Goal: Find contact information: Find contact information

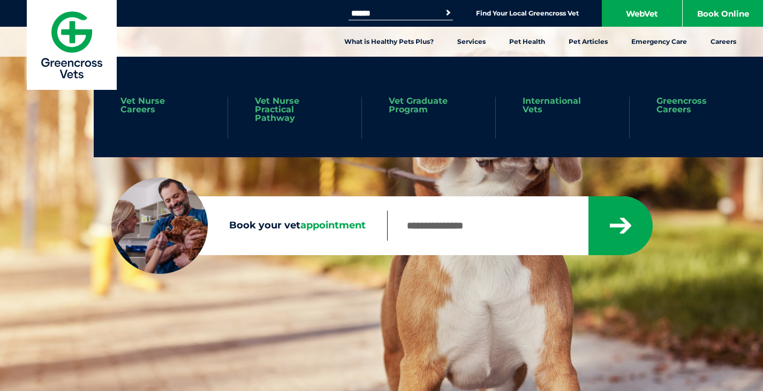
click at [692, 106] on link "Greencross Careers" at bounding box center [696, 105] width 80 height 17
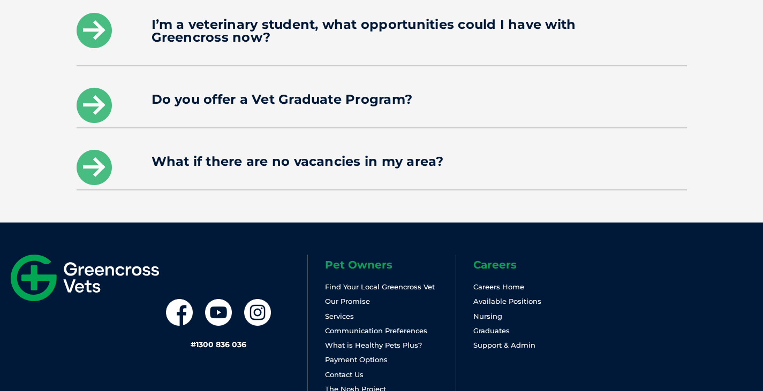
scroll to position [1864, 0]
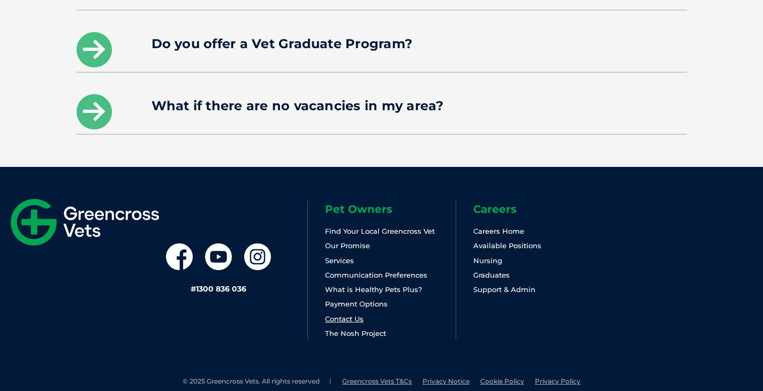
click at [339, 315] on link "Contact Us" at bounding box center [344, 319] width 39 height 9
